Goal: Check status: Check status

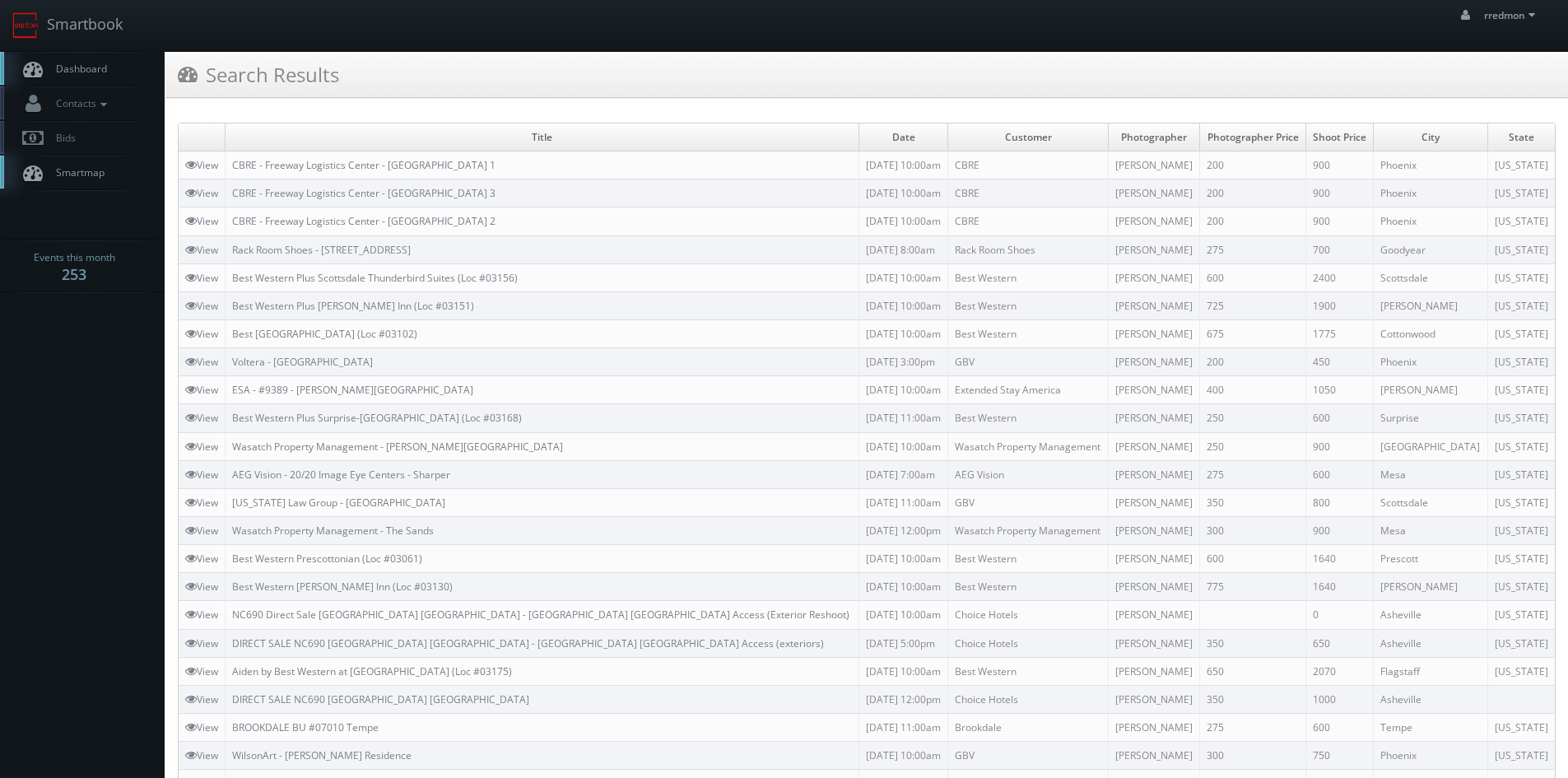
click at [125, 73] on link "Dashboard" at bounding box center [82, 69] width 165 height 34
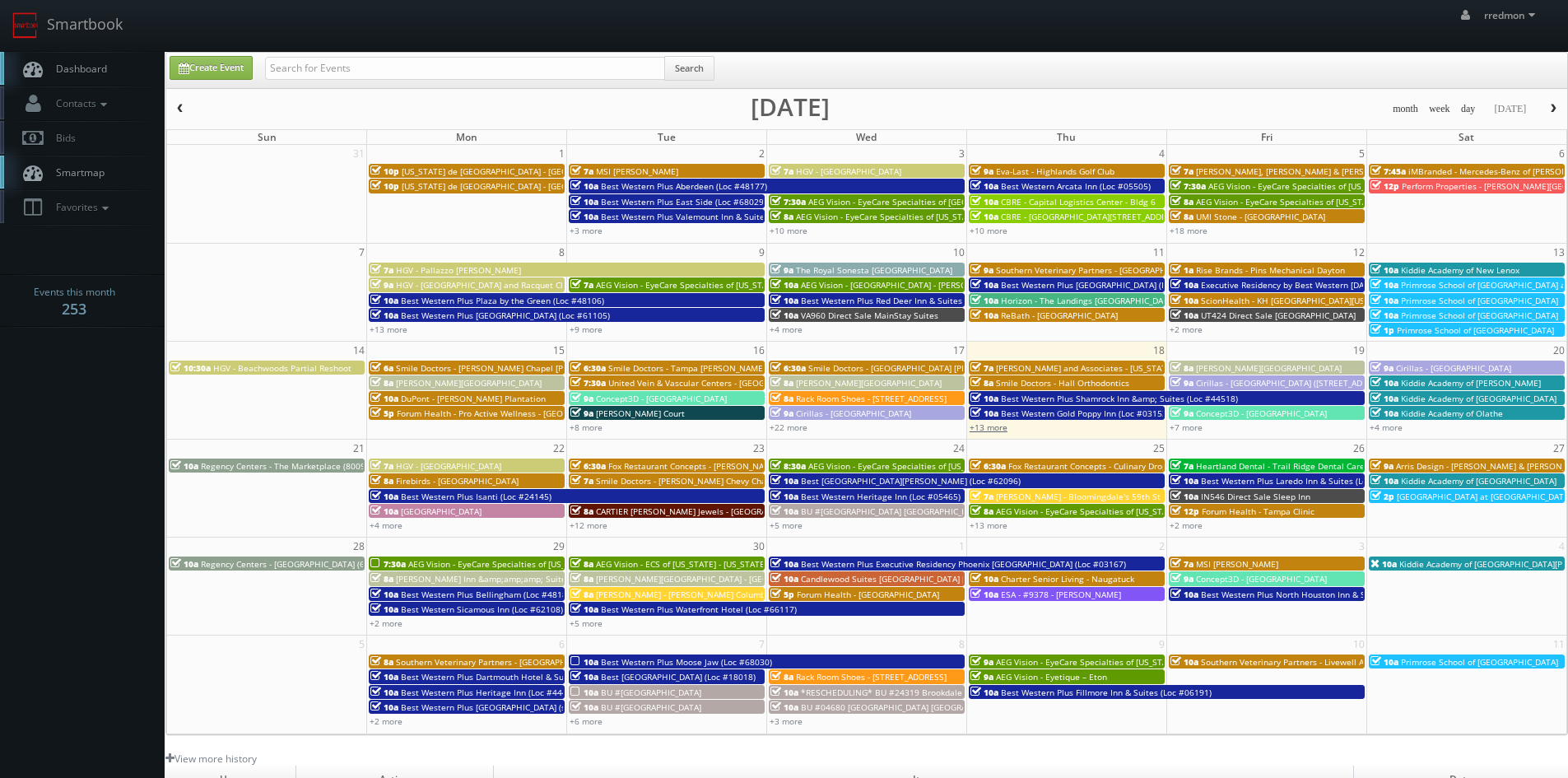
click at [990, 424] on link "+13 more" at bounding box center [989, 427] width 38 height 12
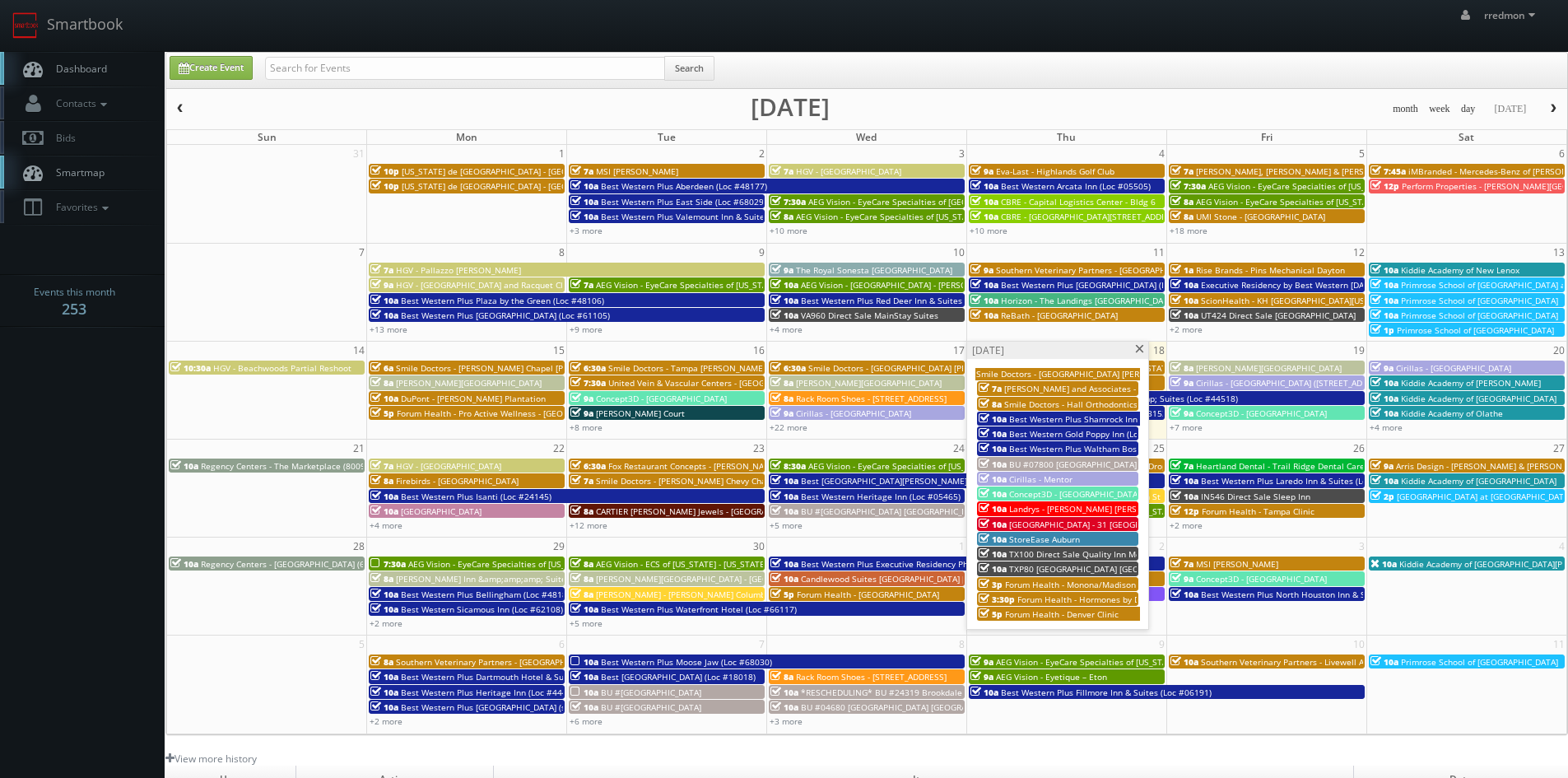
click at [1136, 351] on span at bounding box center [1140, 349] width 11 height 9
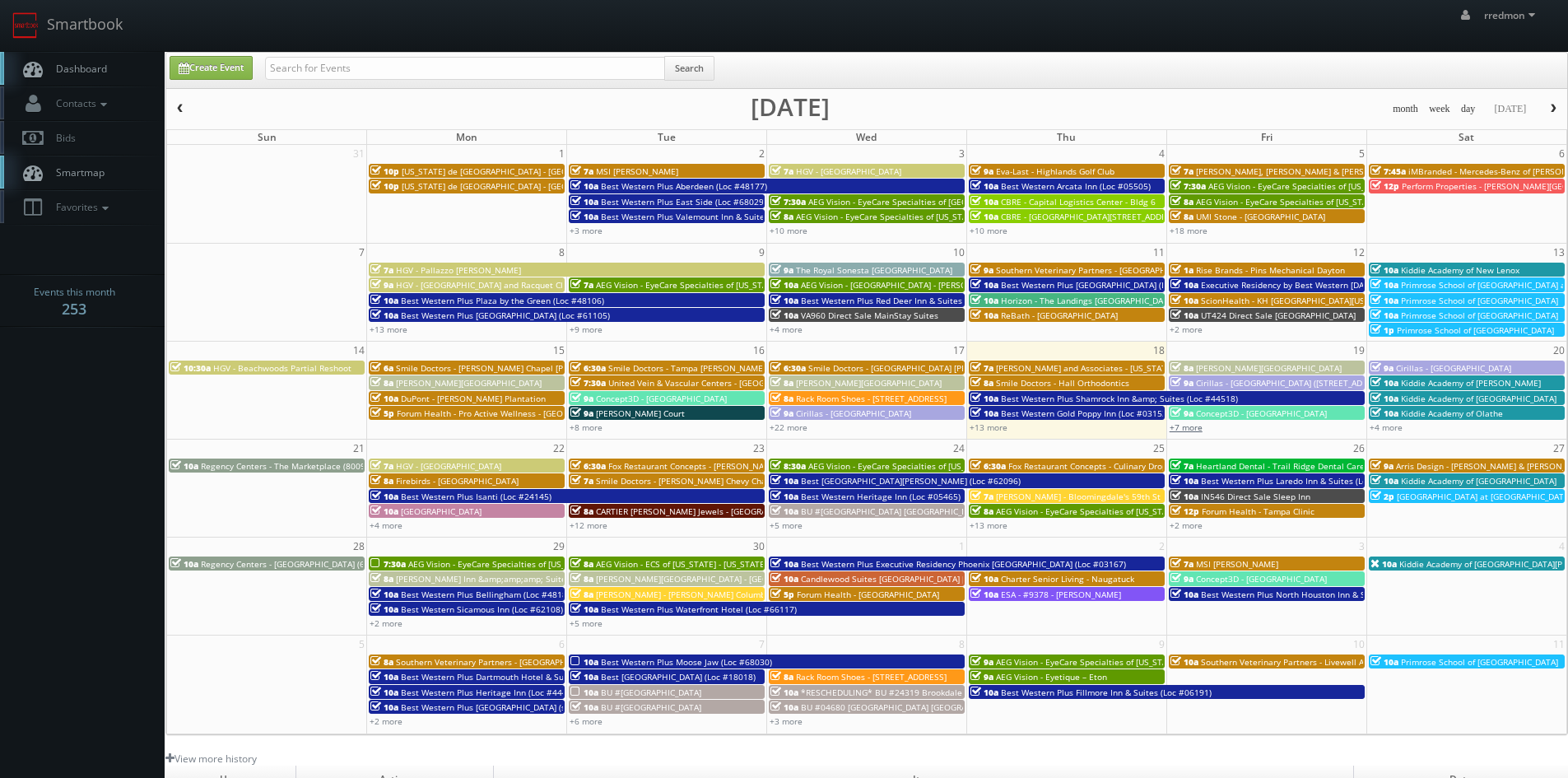
click at [1197, 424] on link "+7 more" at bounding box center [1186, 427] width 33 height 12
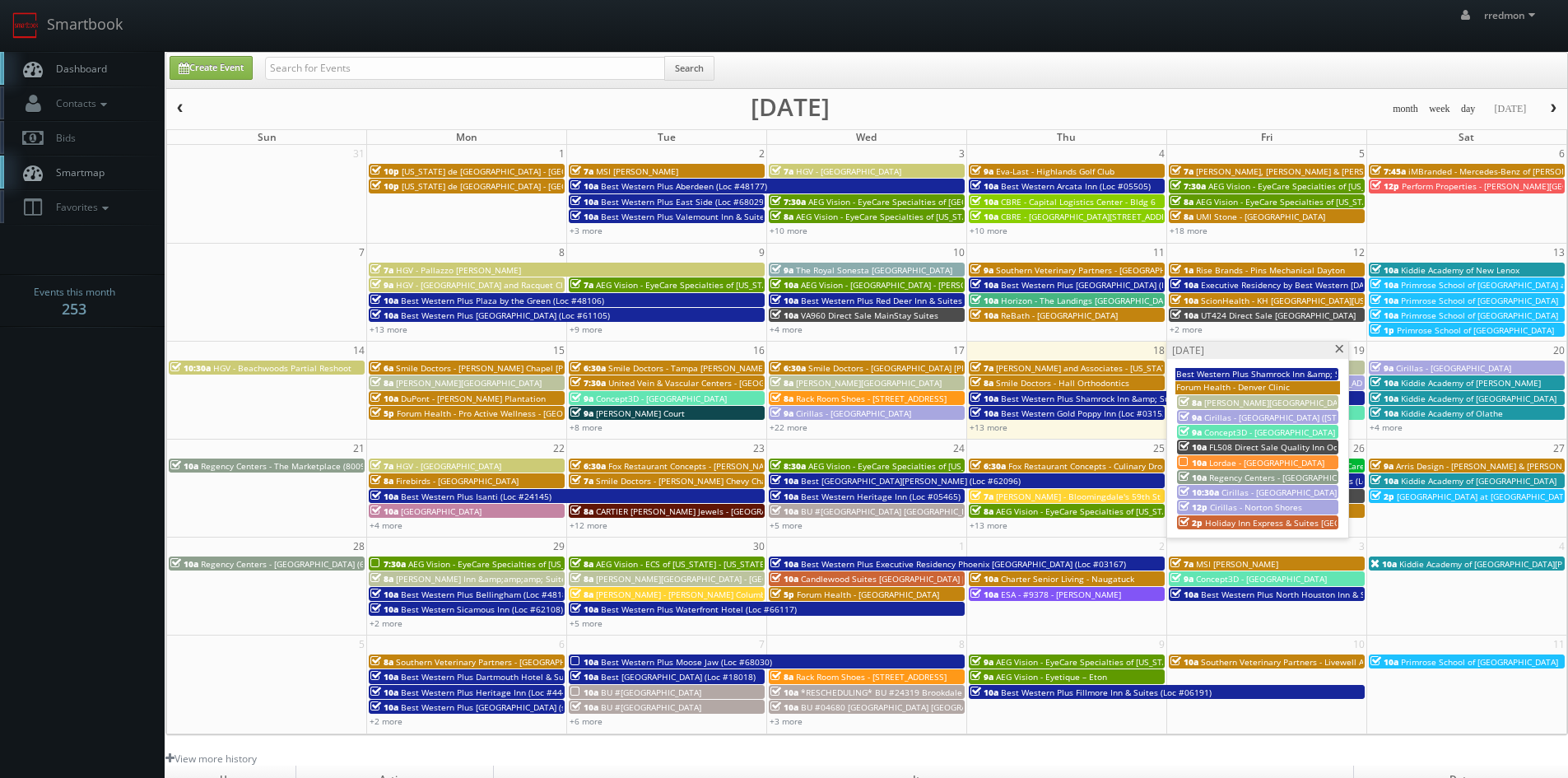
click at [1244, 458] on span "Lordae - [GEOGRAPHIC_DATA]" at bounding box center [1266, 463] width 115 height 12
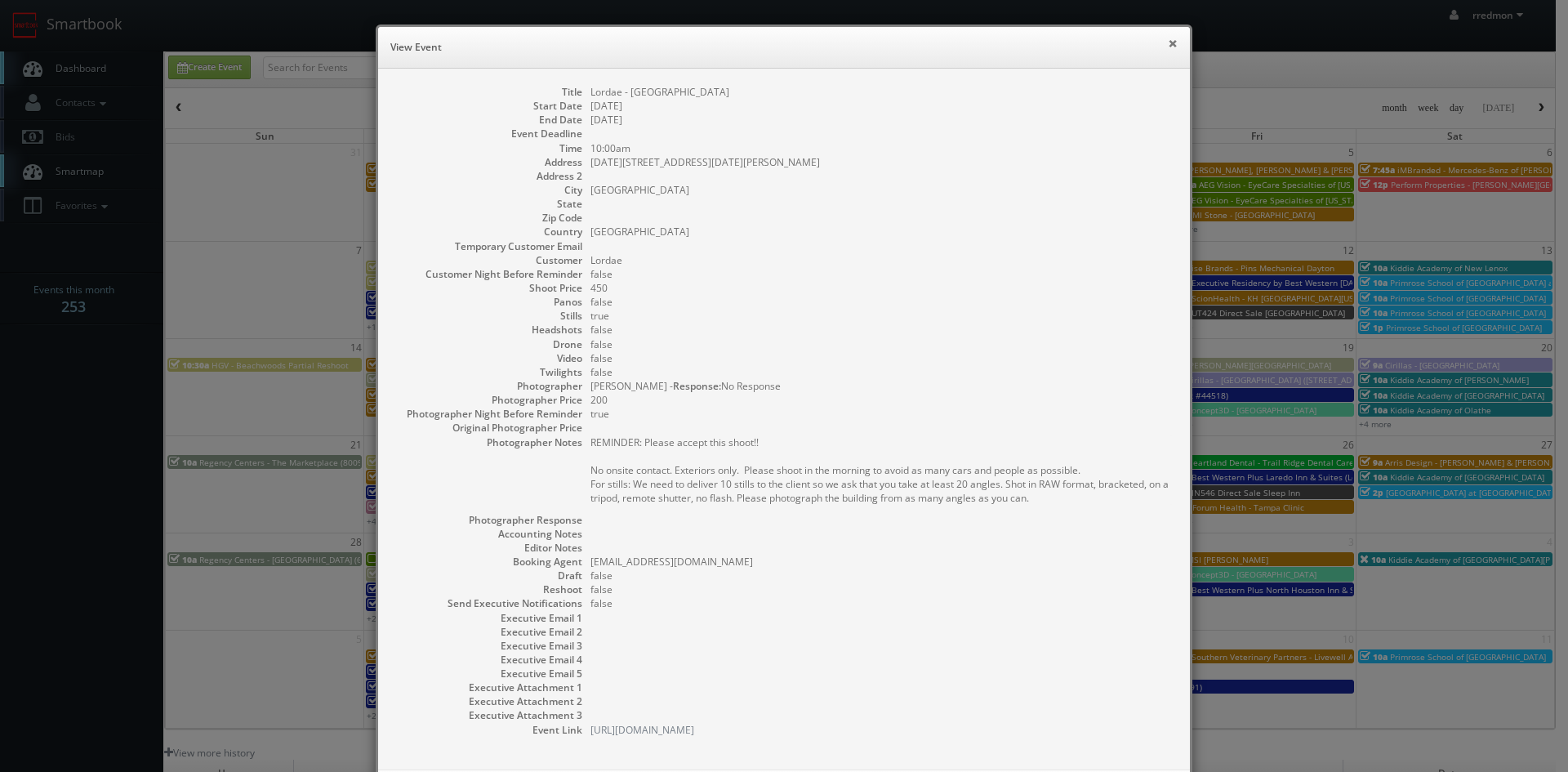
click at [1168, 39] on button "×" at bounding box center [1173, 43] width 10 height 12
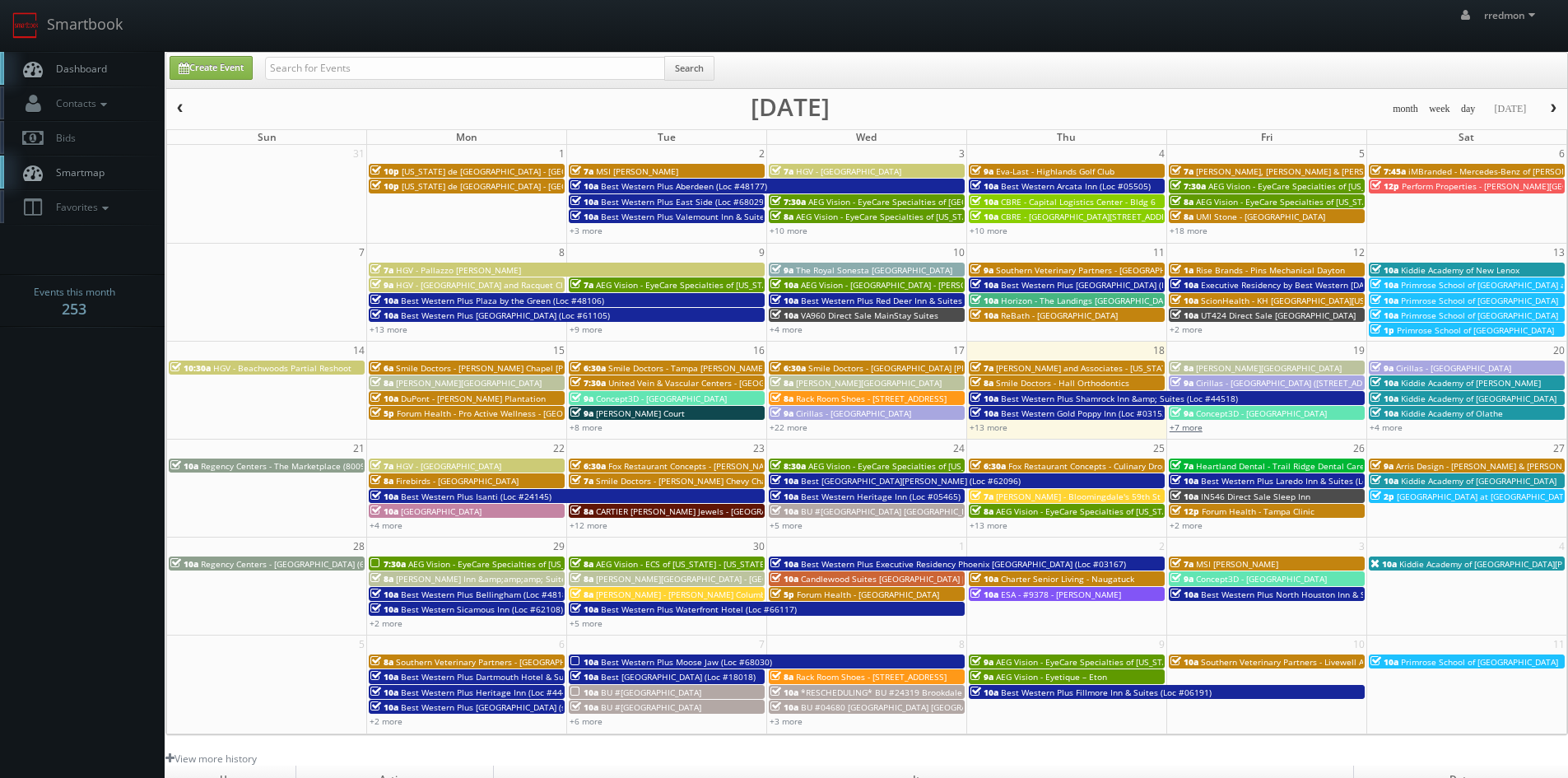
click at [1193, 427] on link "+7 more" at bounding box center [1186, 427] width 33 height 12
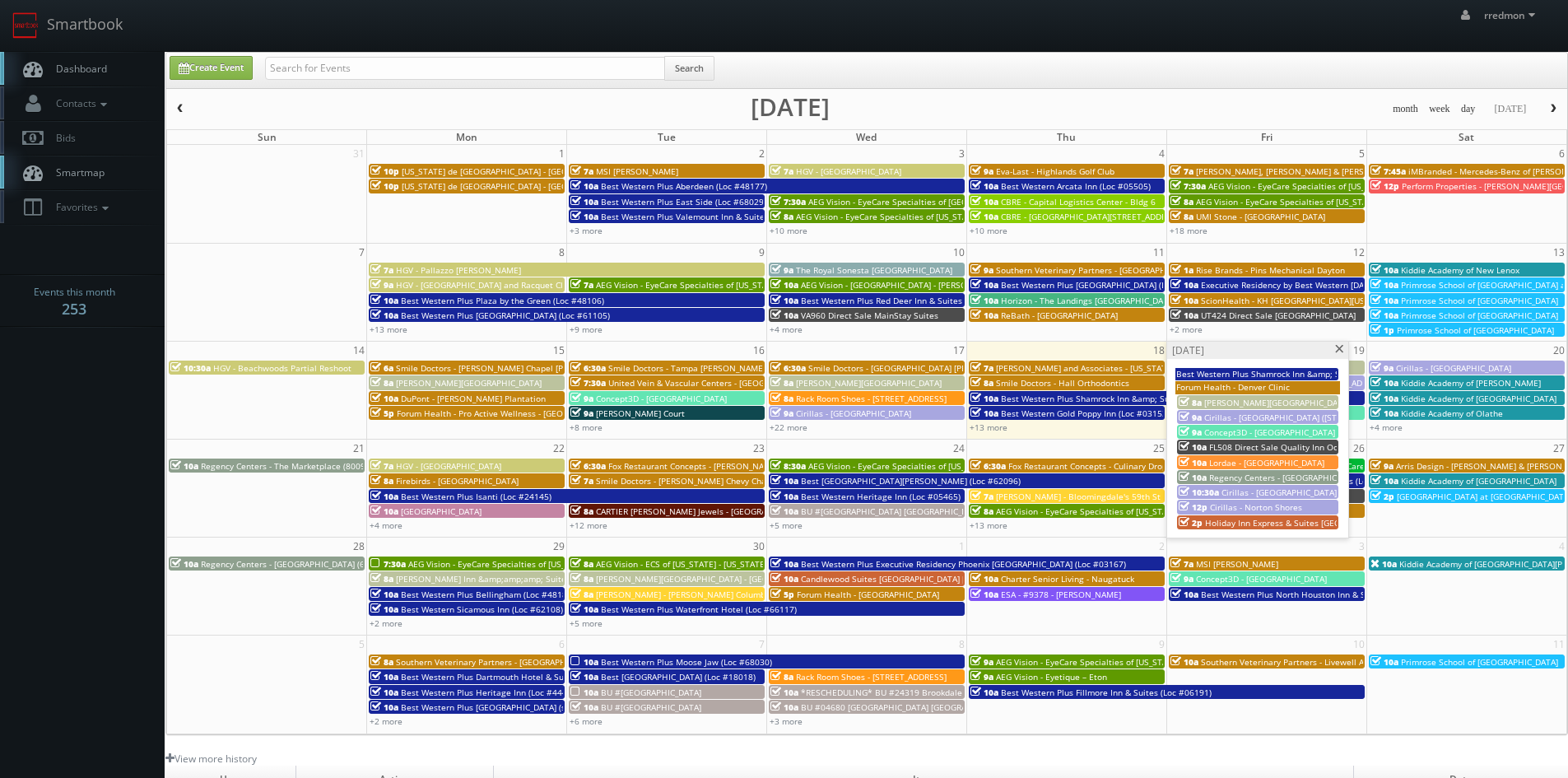
click at [1342, 345] on span at bounding box center [1339, 349] width 11 height 9
